Goal: Book appointment/travel/reservation

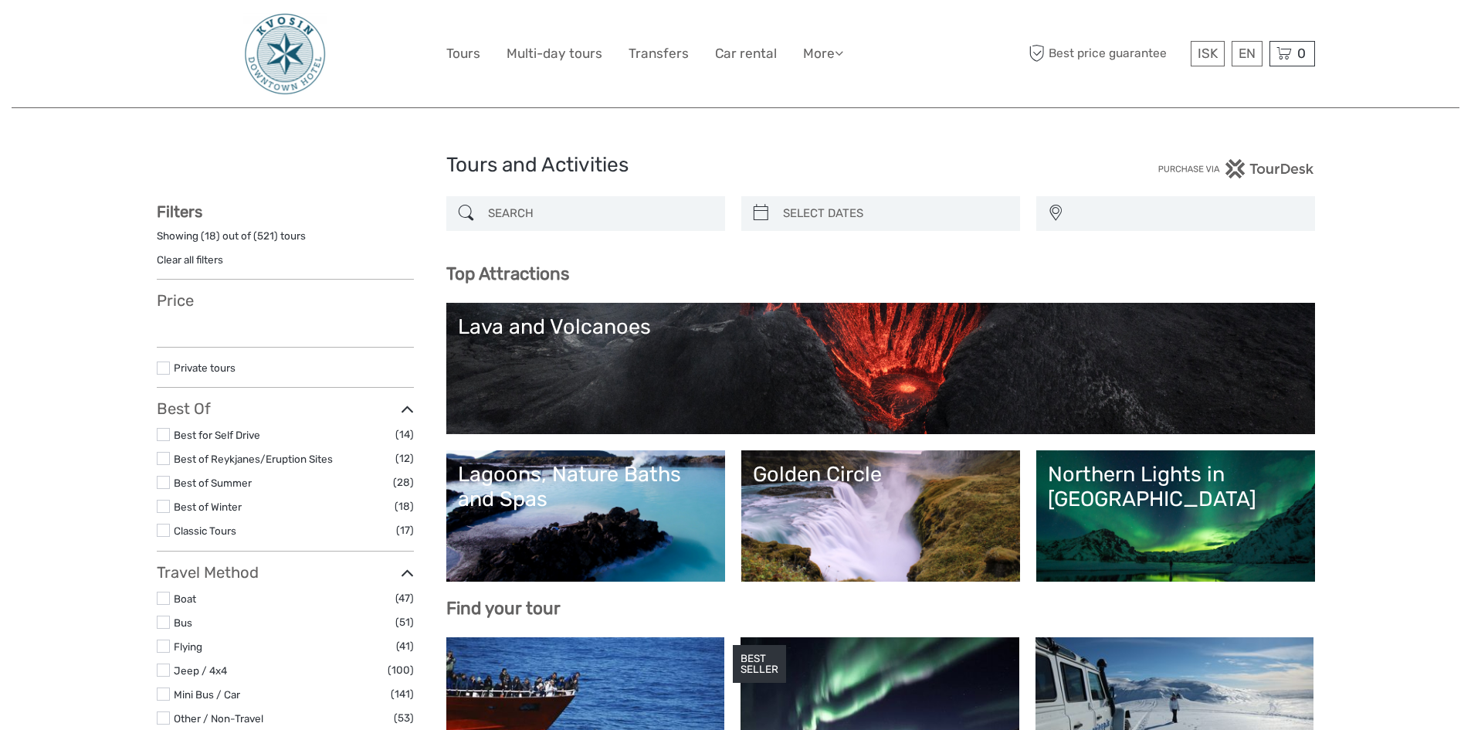
select select
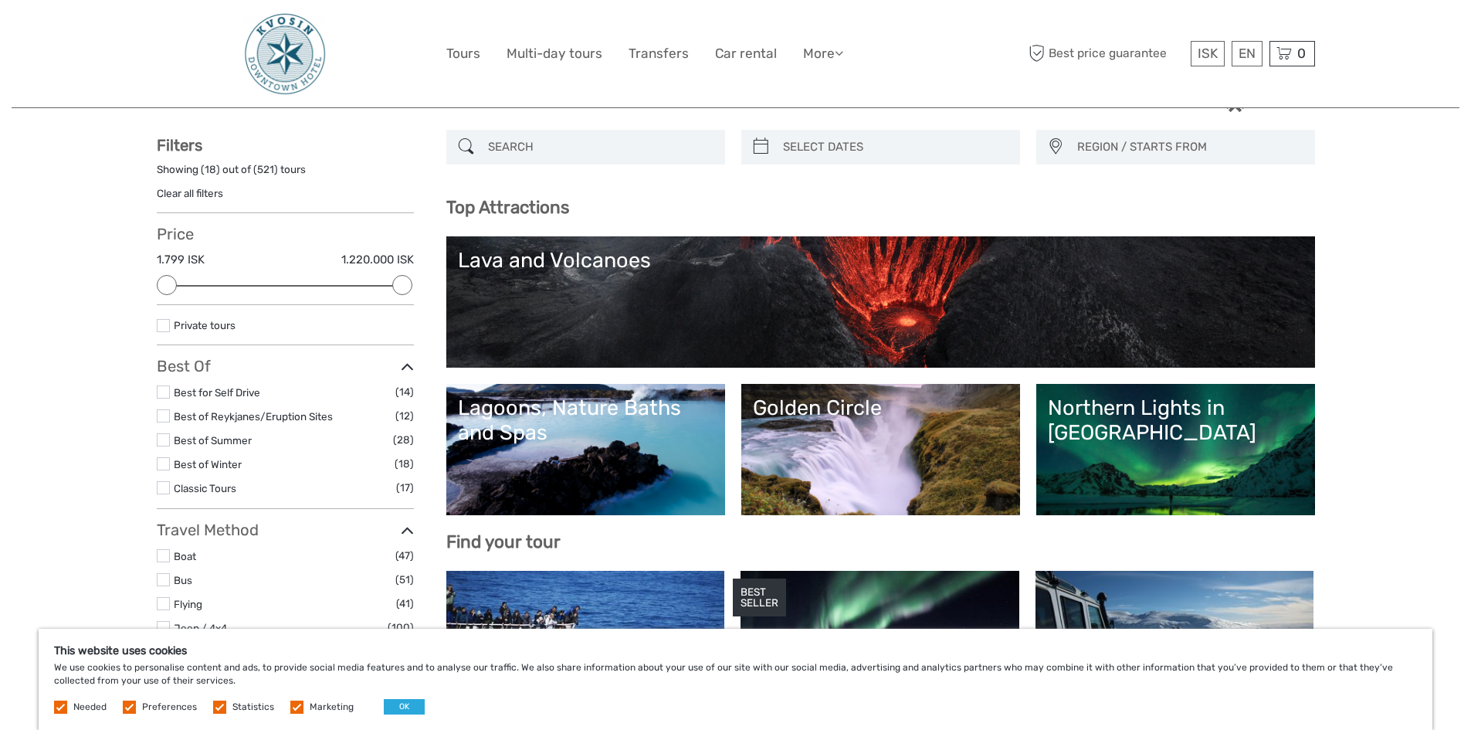
scroll to position [154, 0]
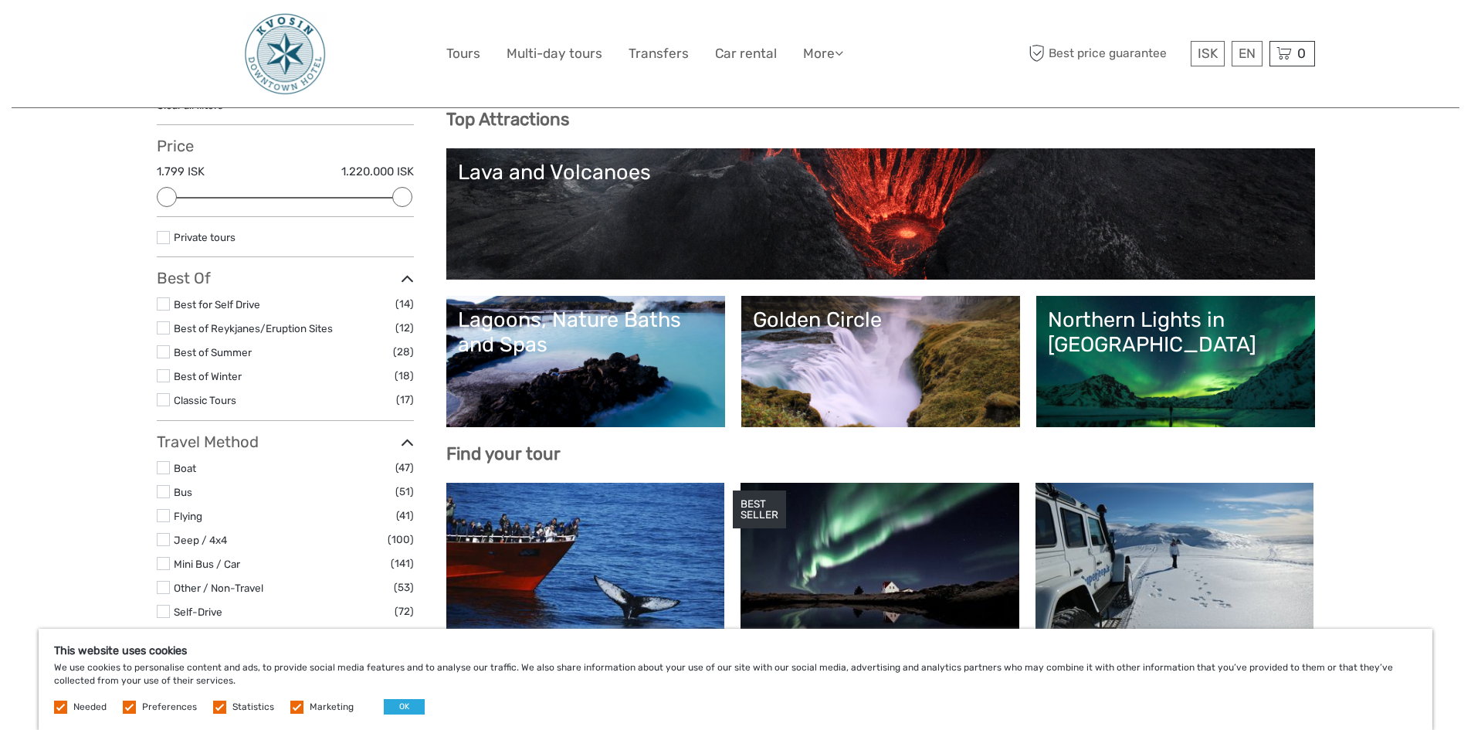
click at [935, 384] on link "Golden Circle" at bounding box center [881, 361] width 256 height 108
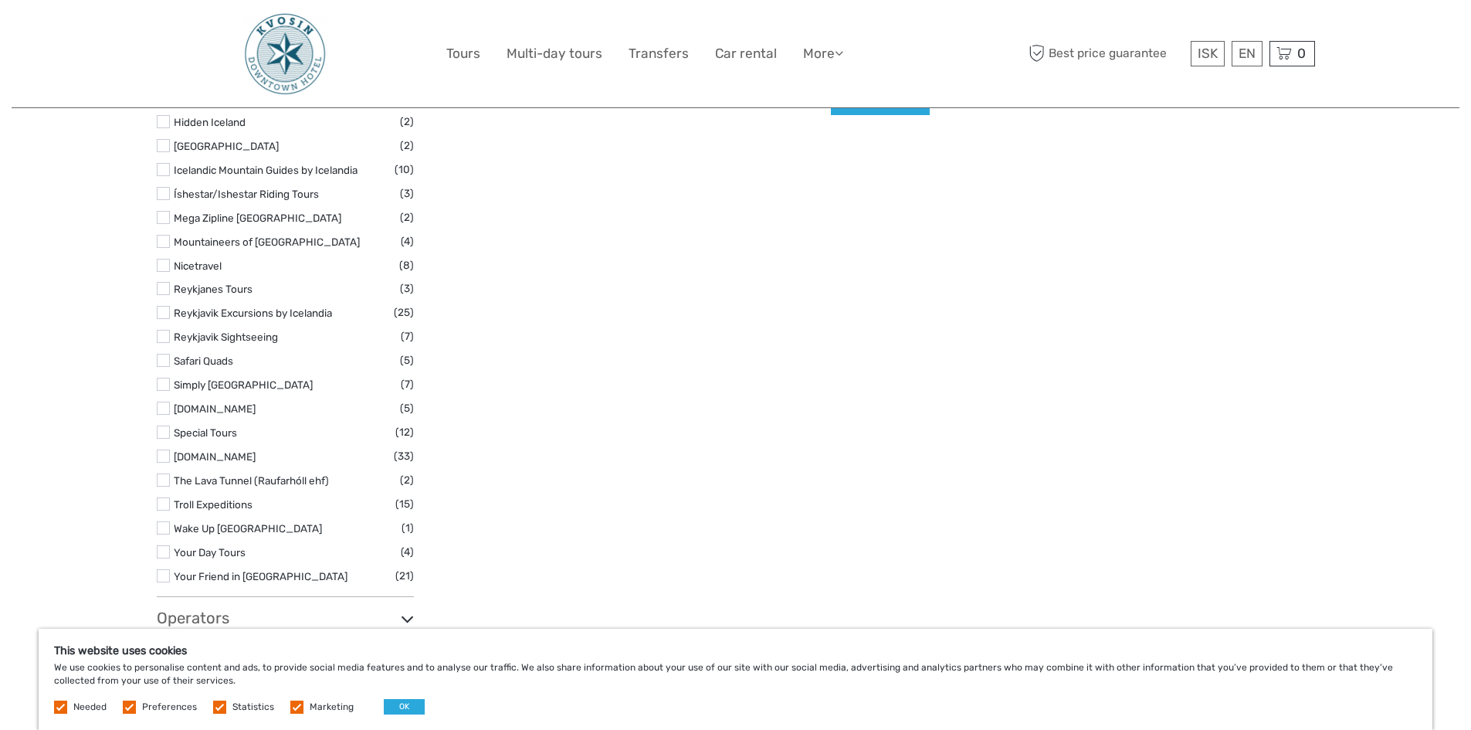
scroll to position [2317, 0]
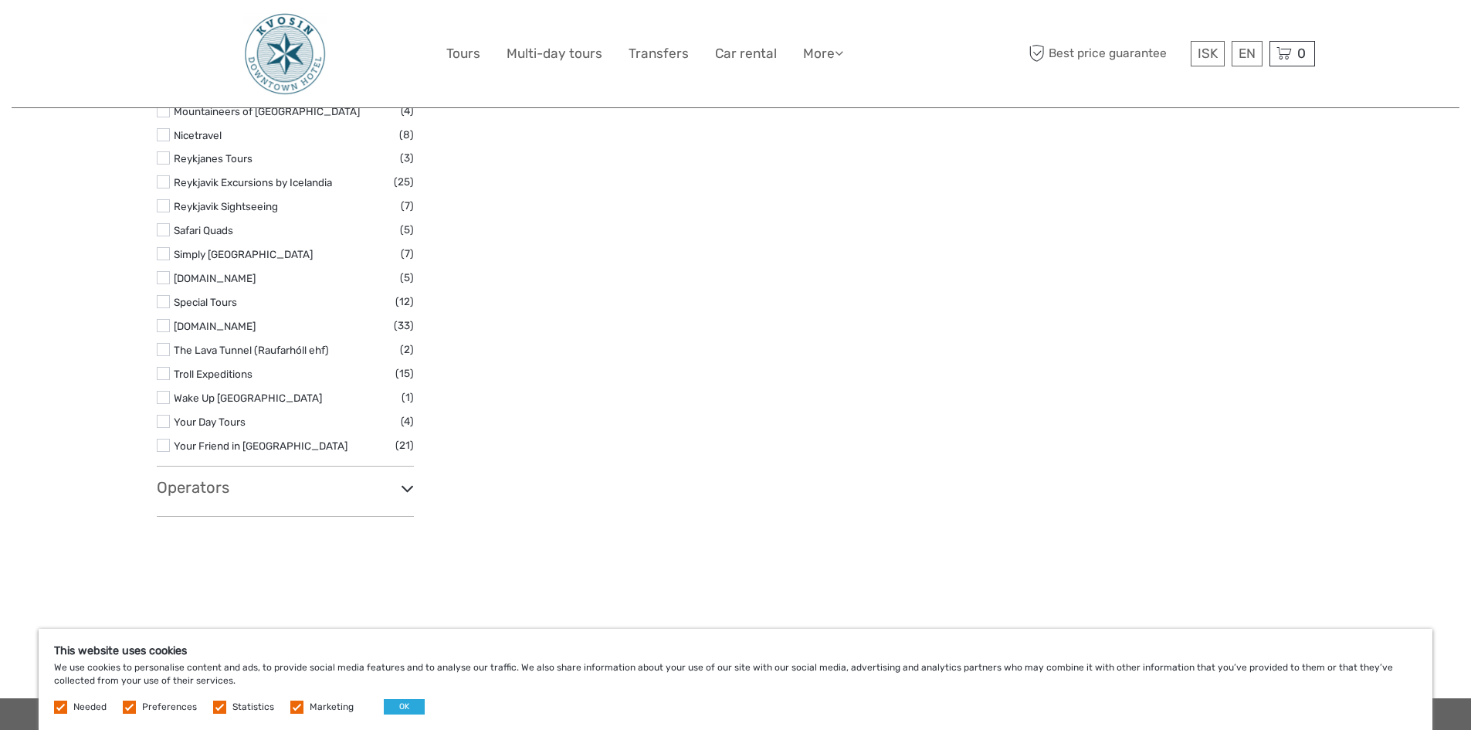
click at [158, 394] on label at bounding box center [163, 397] width 13 height 13
click at [0, 0] on input "checkbox" at bounding box center [0, 0] width 0 height 0
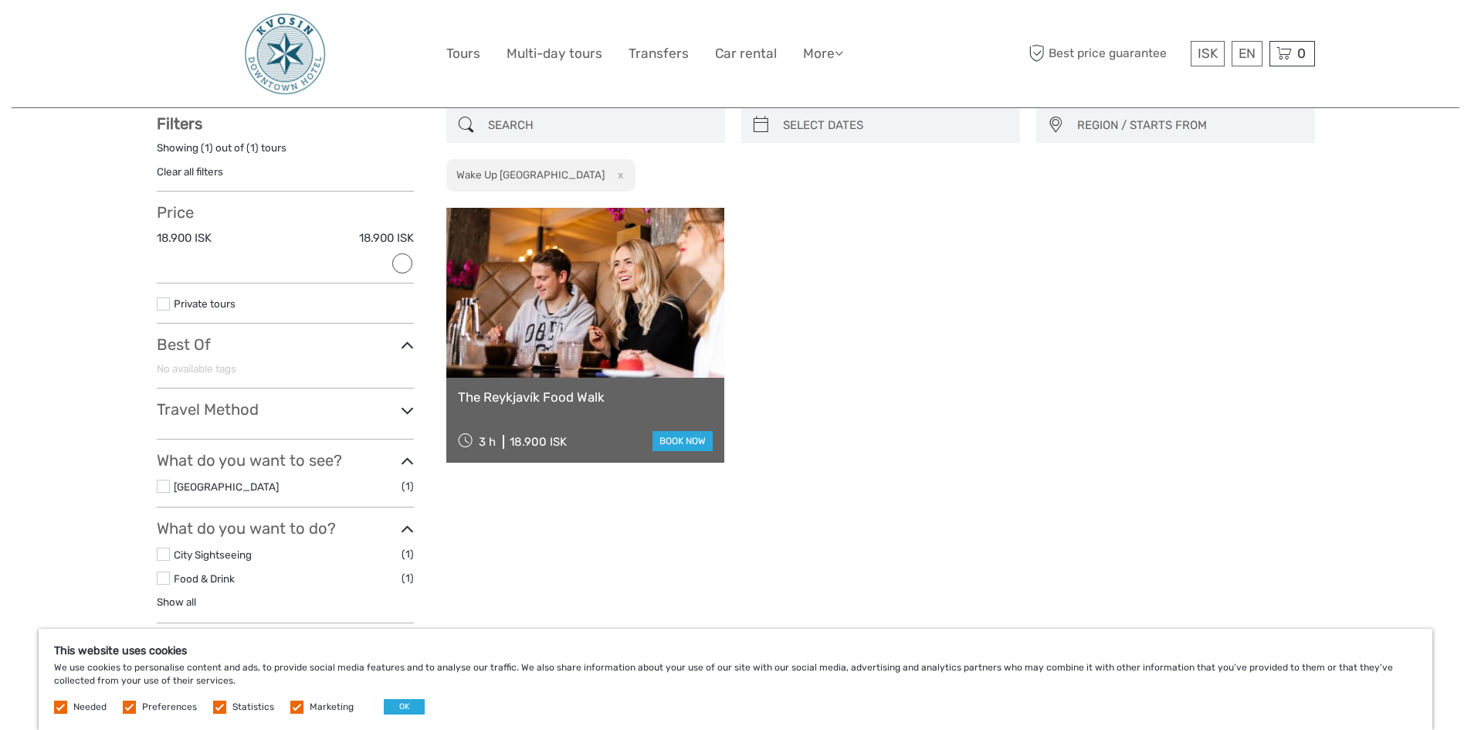
click at [555, 385] on div "The Reykjavík Food Walk 3 h 18.900 ISK book now" at bounding box center [585, 420] width 279 height 85
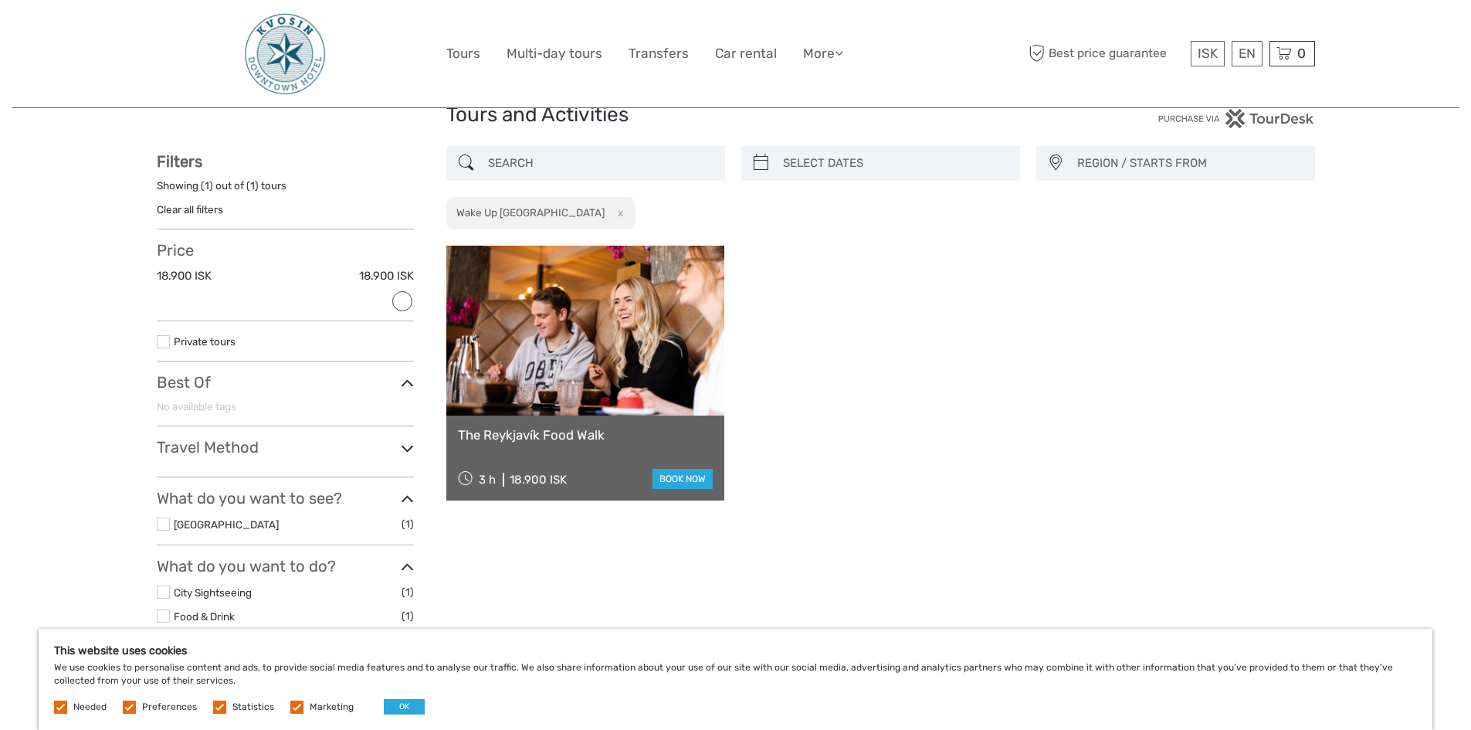
scroll to position [0, 0]
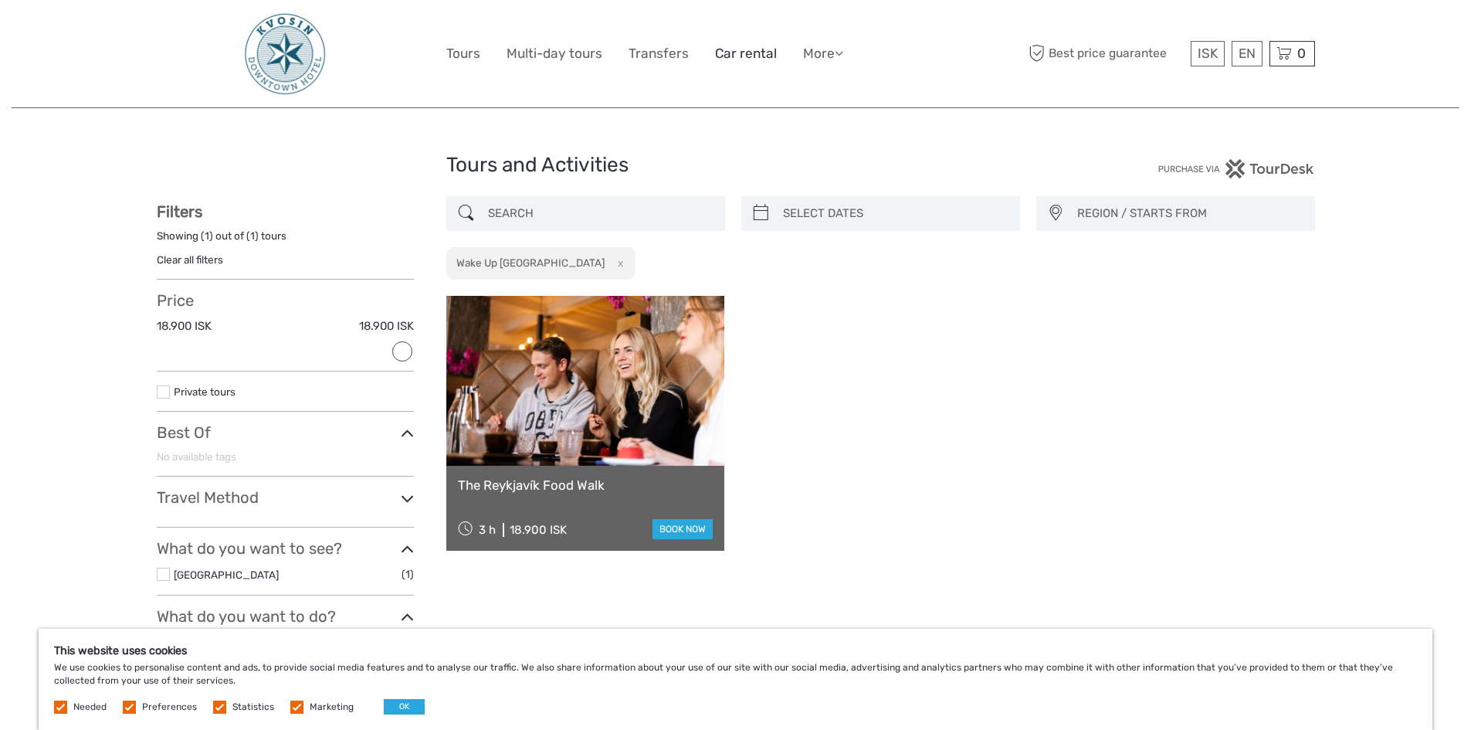
click at [732, 46] on link "Car rental" at bounding box center [746, 53] width 62 height 22
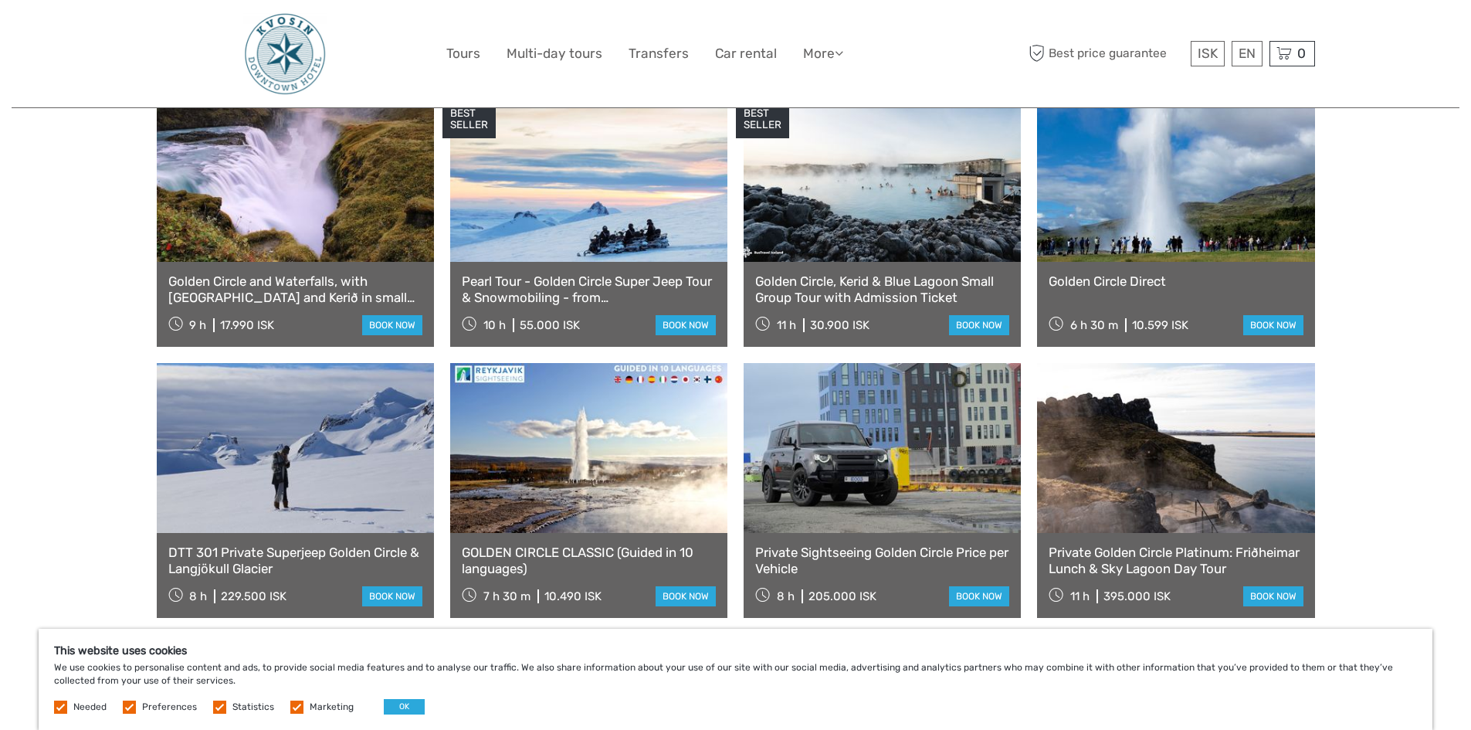
scroll to position [850, 0]
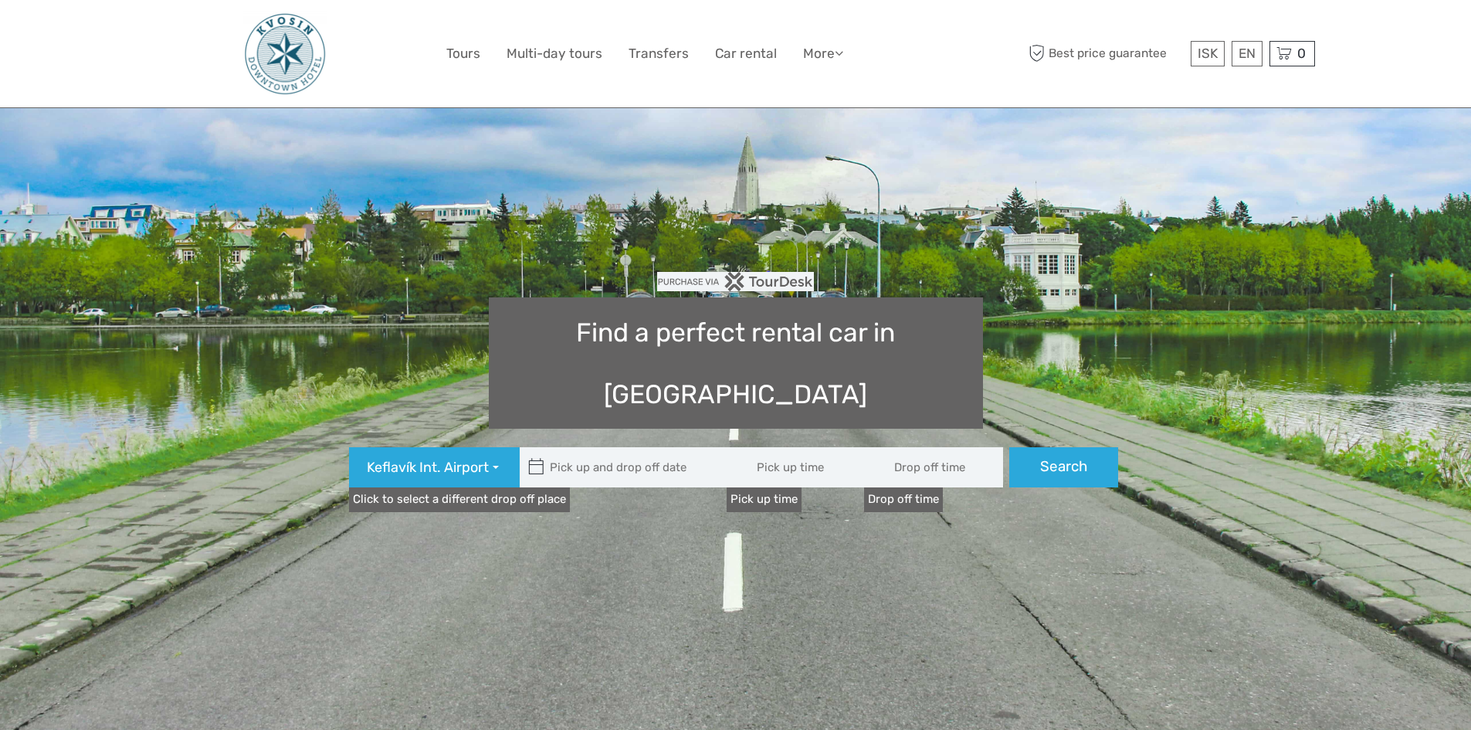
type input "08:00"
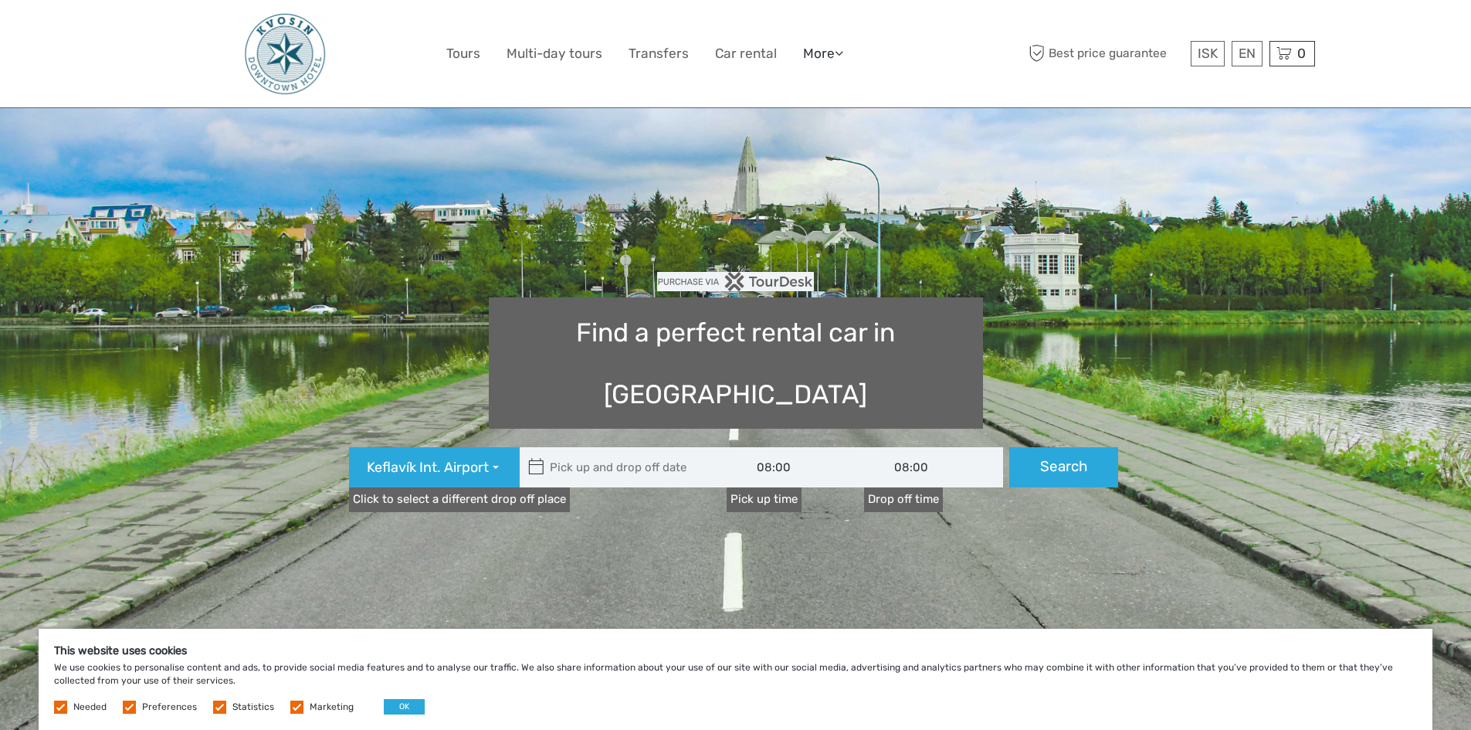
click at [833, 56] on link "More" at bounding box center [823, 53] width 40 height 22
click at [785, 153] on link "Back to Hotel" at bounding box center [796, 154] width 93 height 30
